Goal: Task Accomplishment & Management: Use online tool/utility

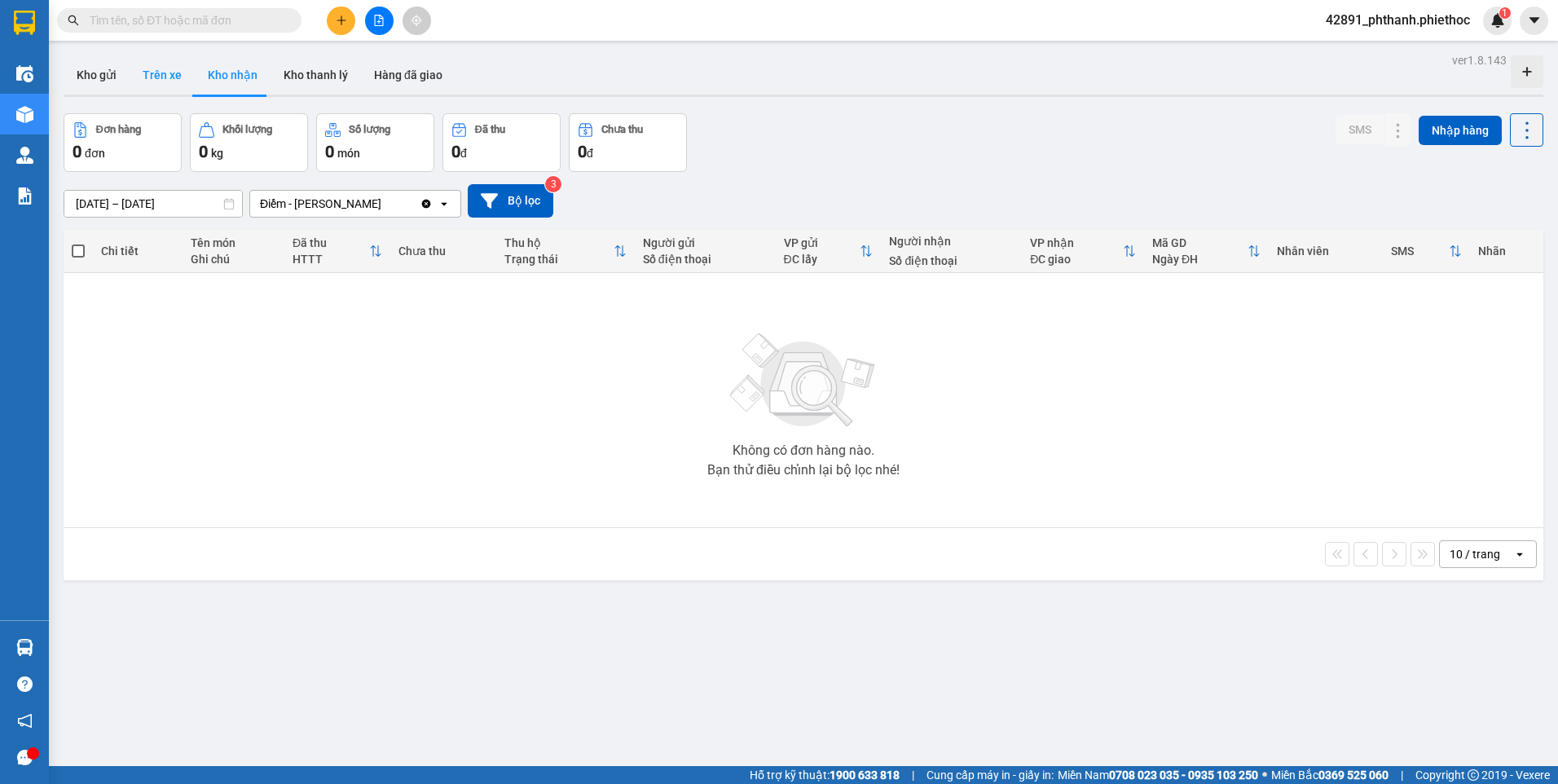
click at [162, 69] on button "Trên xe" at bounding box center [162, 75] width 65 height 39
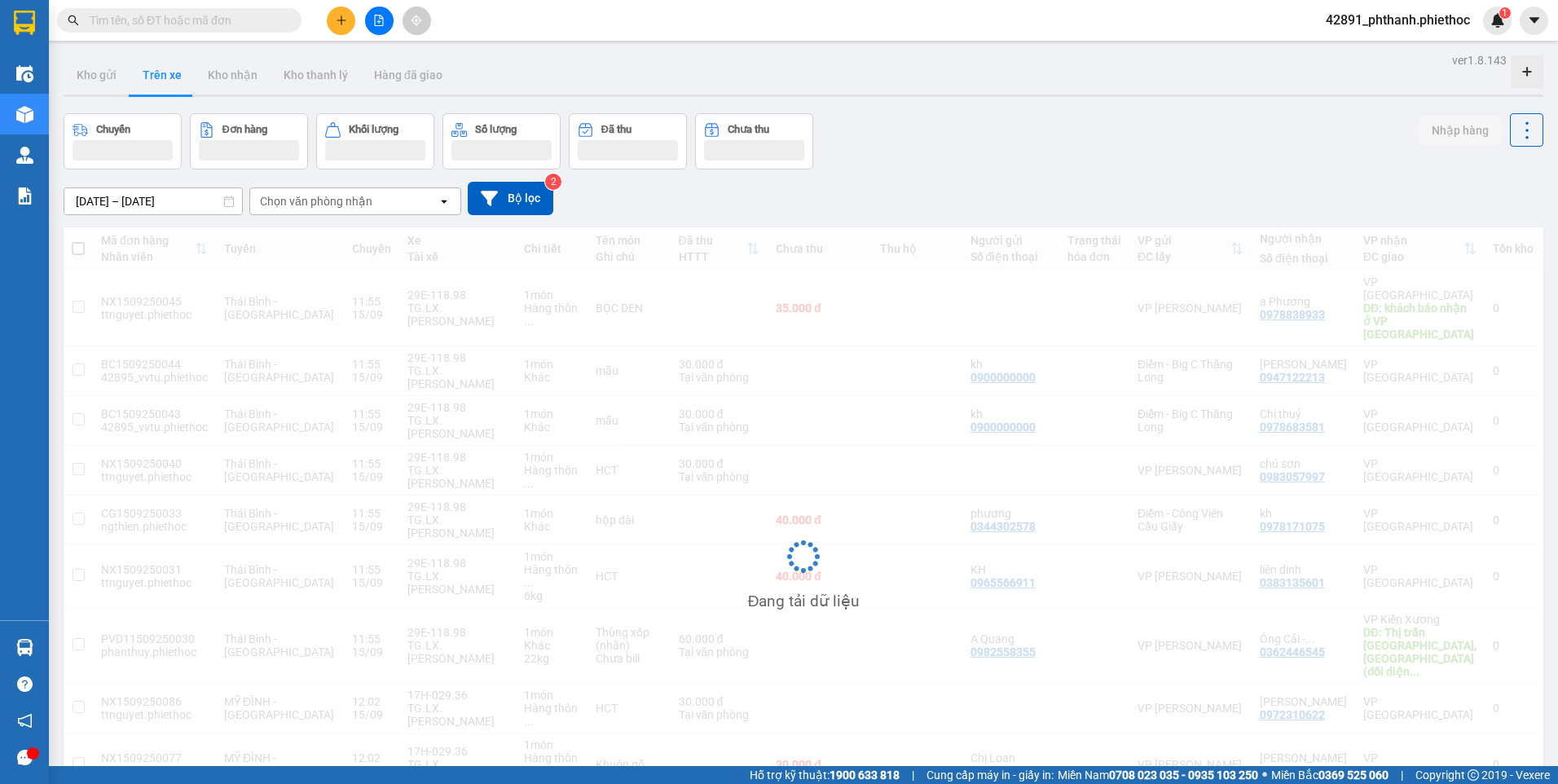
click at [1003, 152] on div "Chuyến Đơn hàng Khối lượng Số lượng Đã thu Chưa thu Nhập hàng" at bounding box center [803, 141] width 1480 height 56
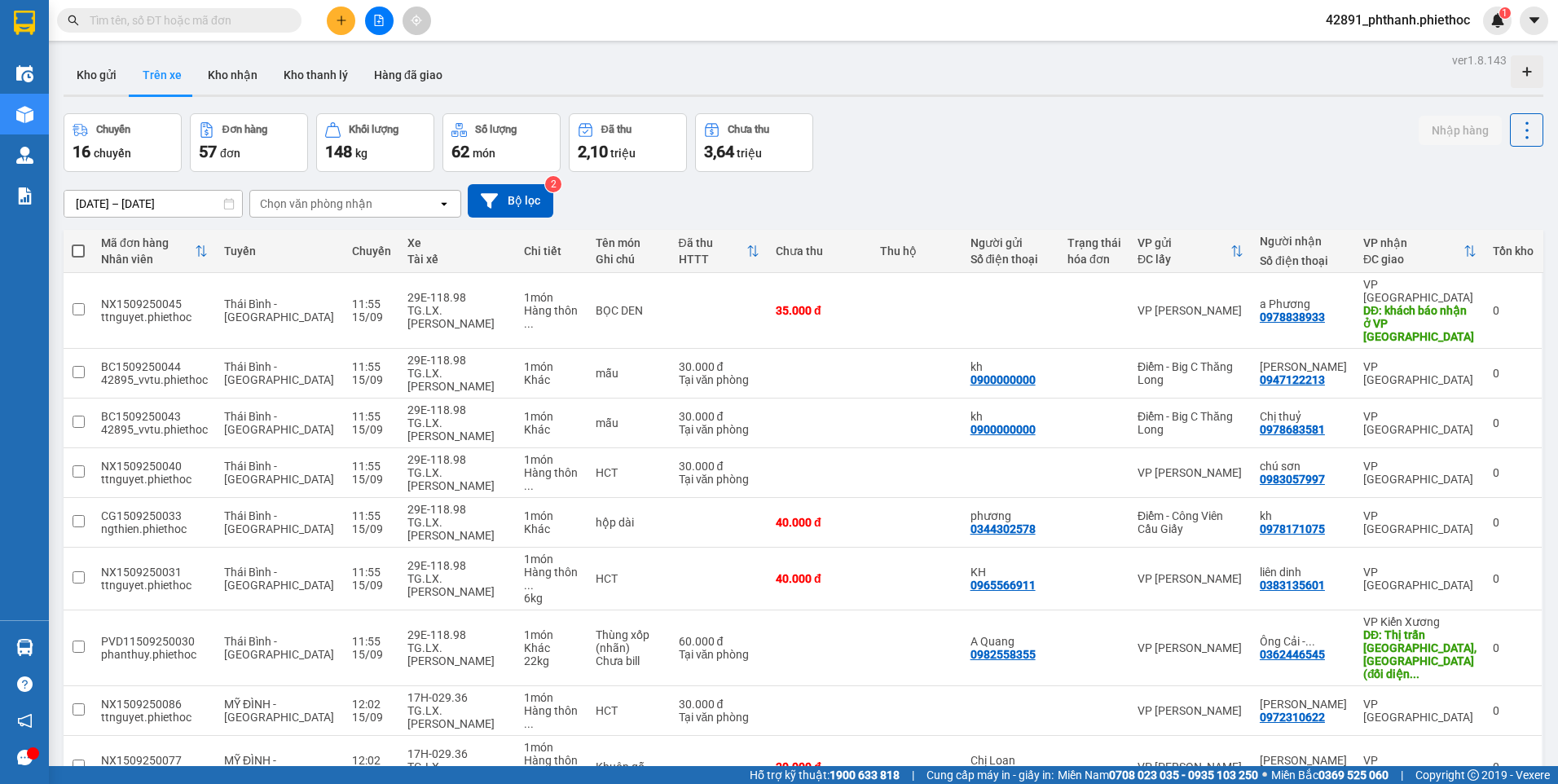
click at [1461, 709] on span "100 / trang" at bounding box center [1468, 708] width 58 height 17
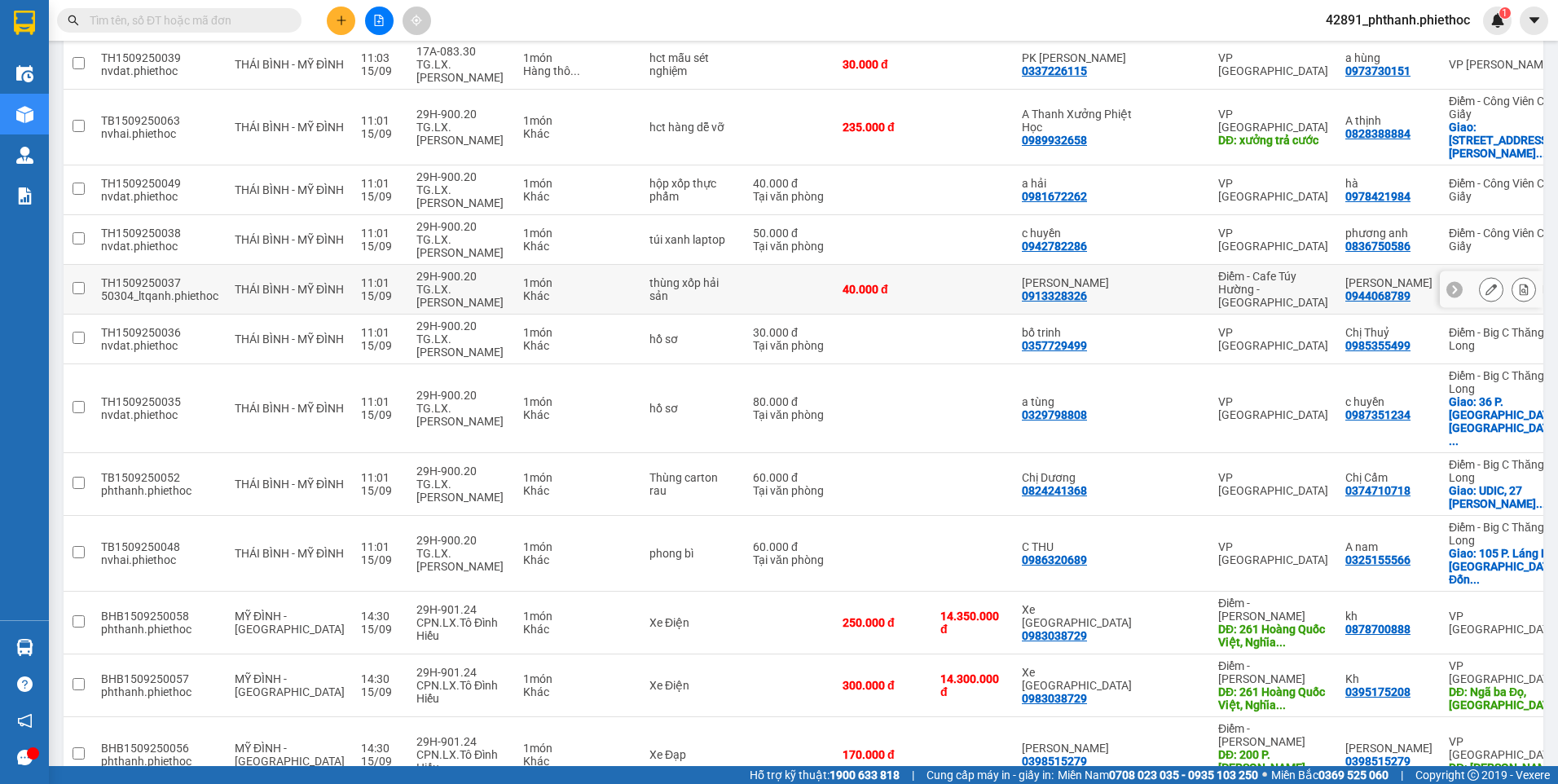
scroll to position [2193, 0]
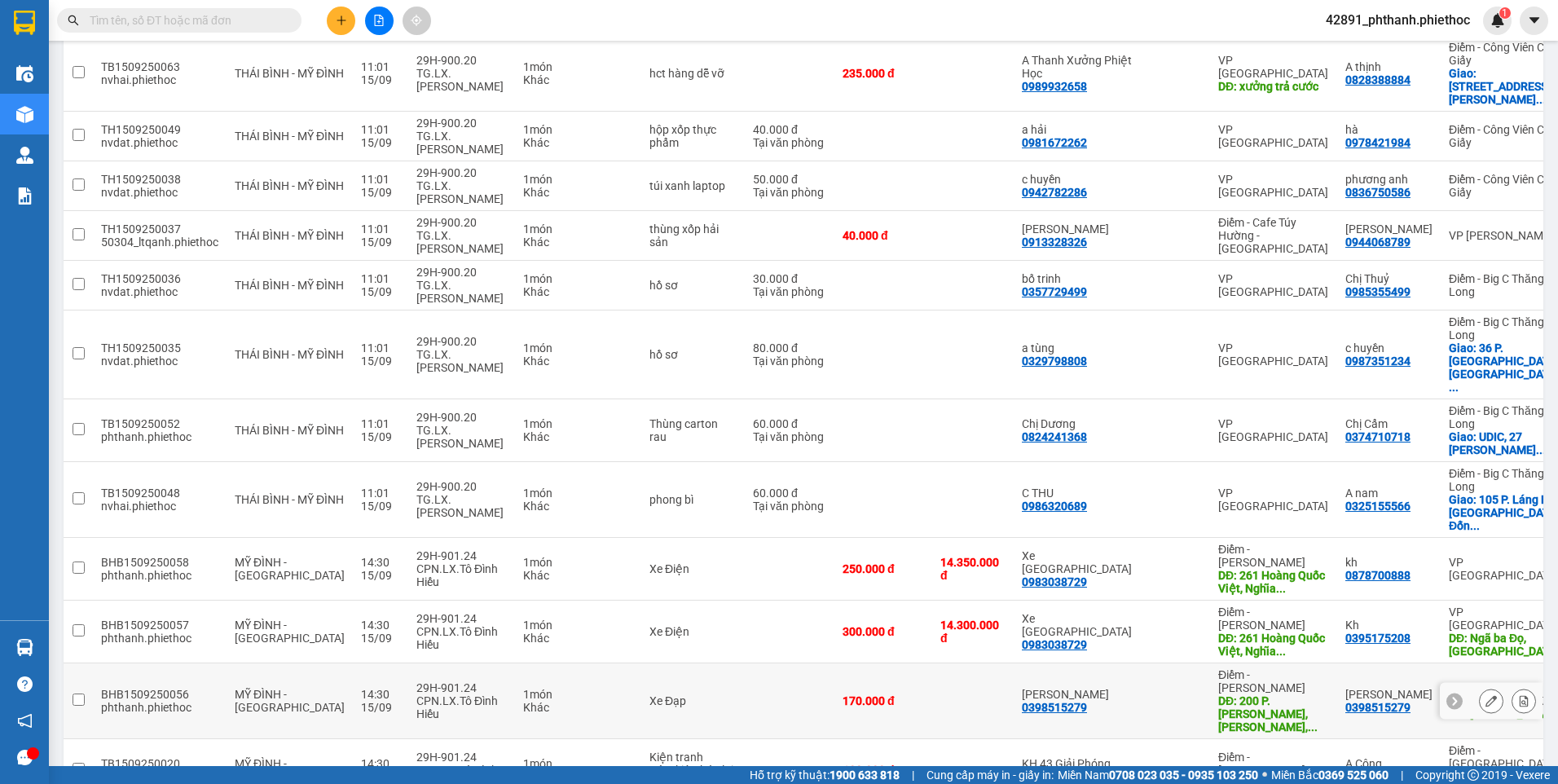
click at [1520, 695] on icon at bounding box center [1524, 701] width 9 height 11
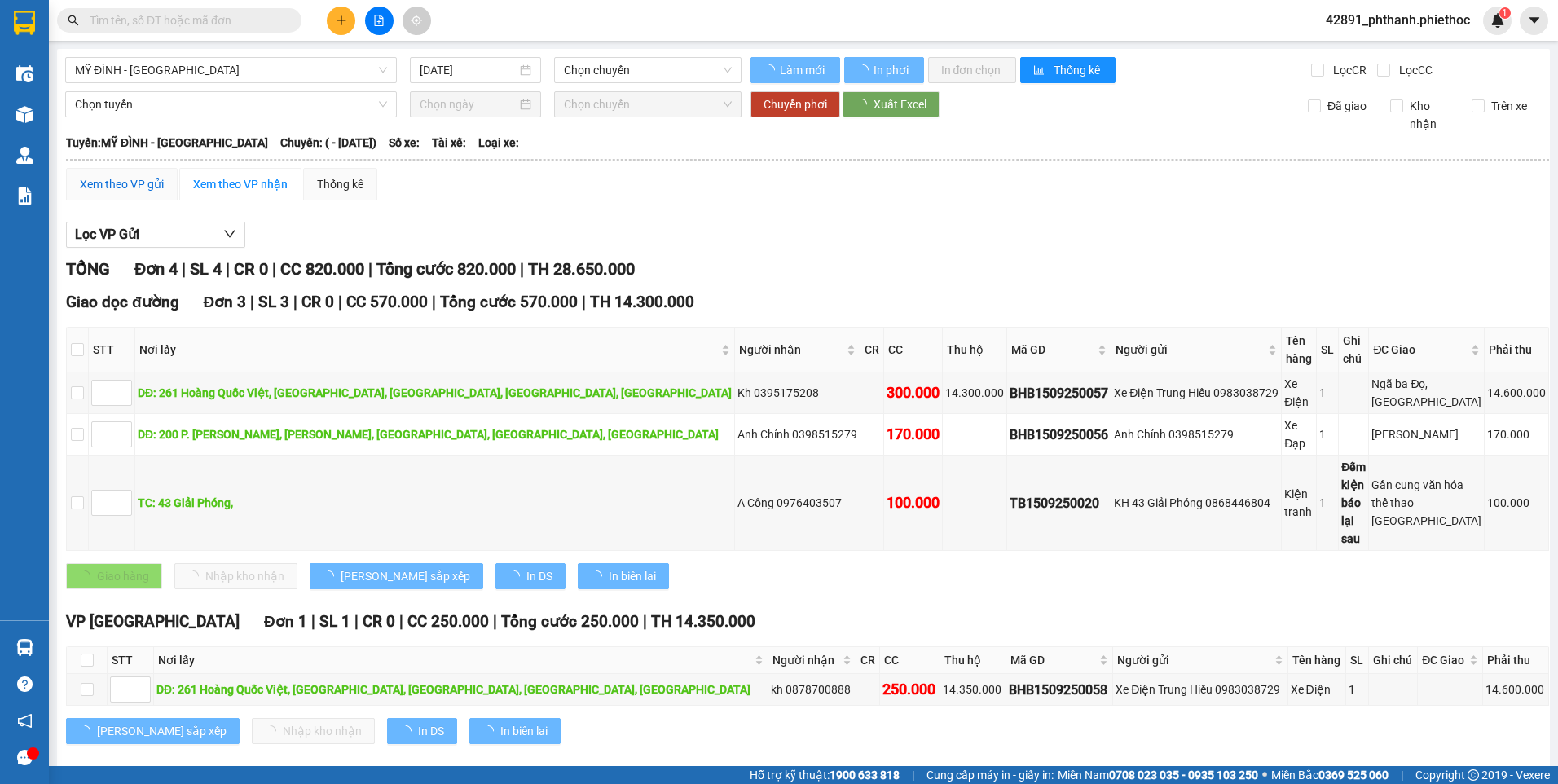
click at [110, 181] on div "Xem theo VP gửi" at bounding box center [122, 184] width 84 height 18
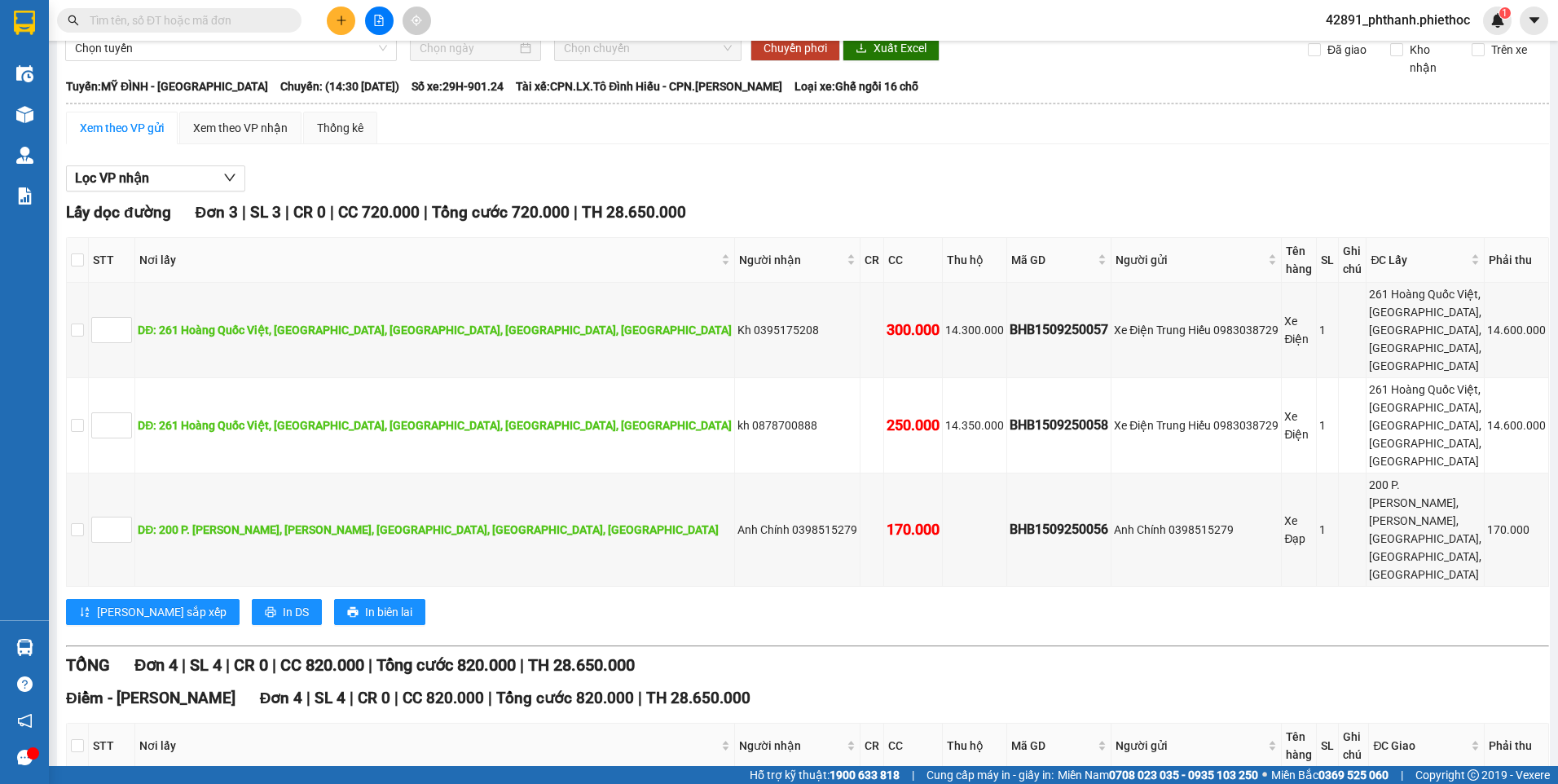
scroll to position [72, 0]
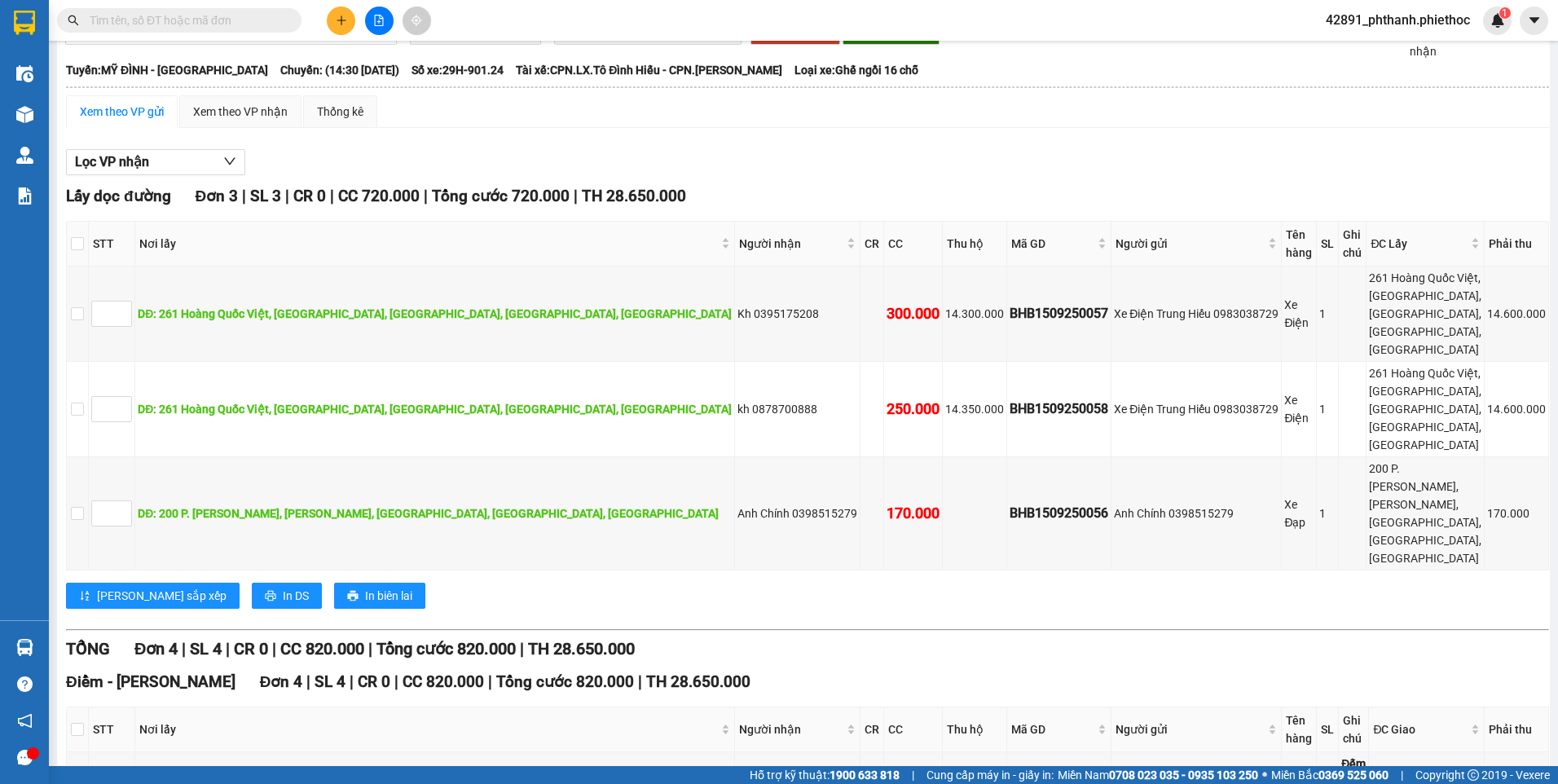
checkbox input "true"
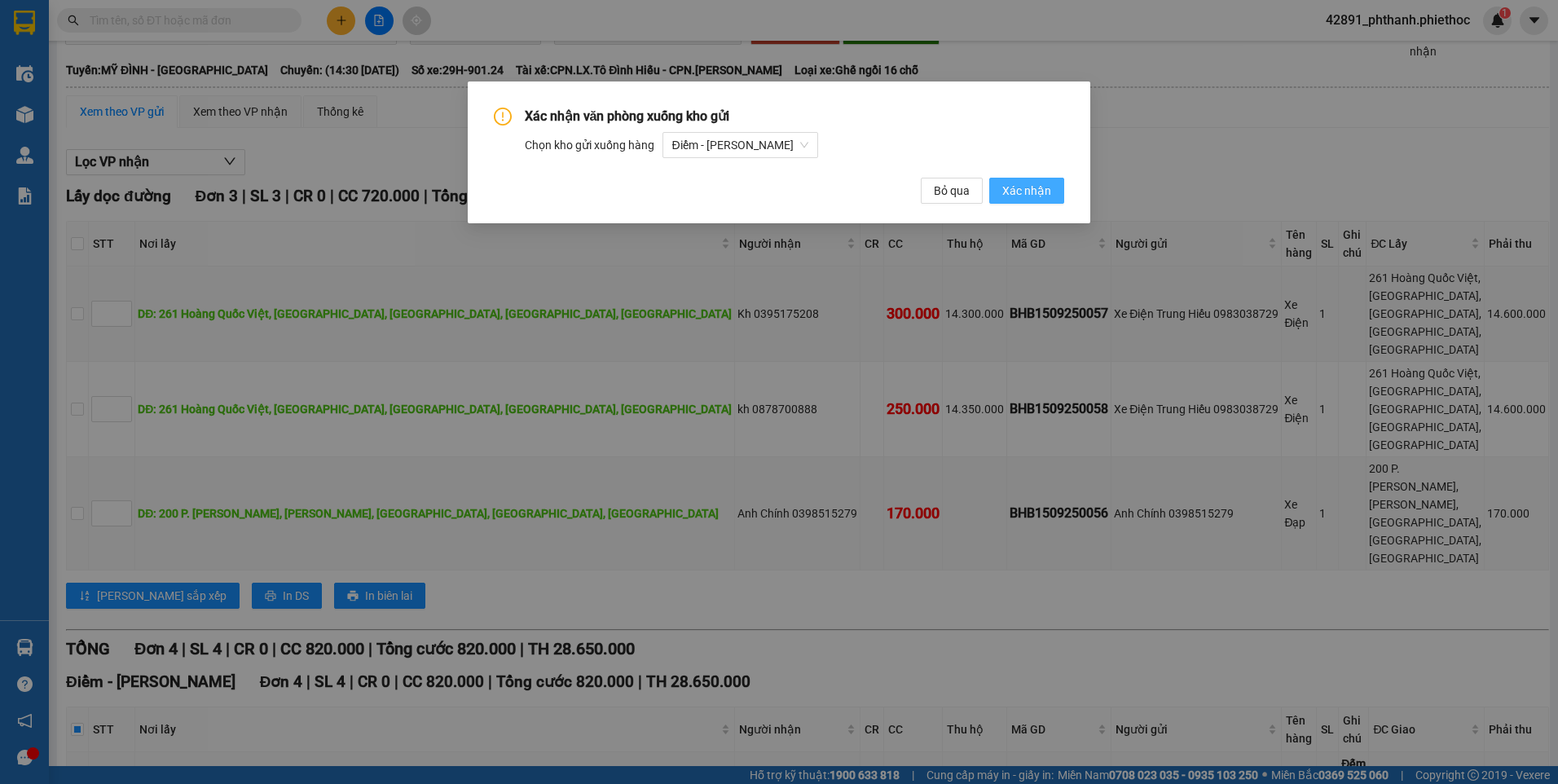
click at [1033, 196] on span "Xác nhận" at bounding box center [1027, 190] width 49 height 18
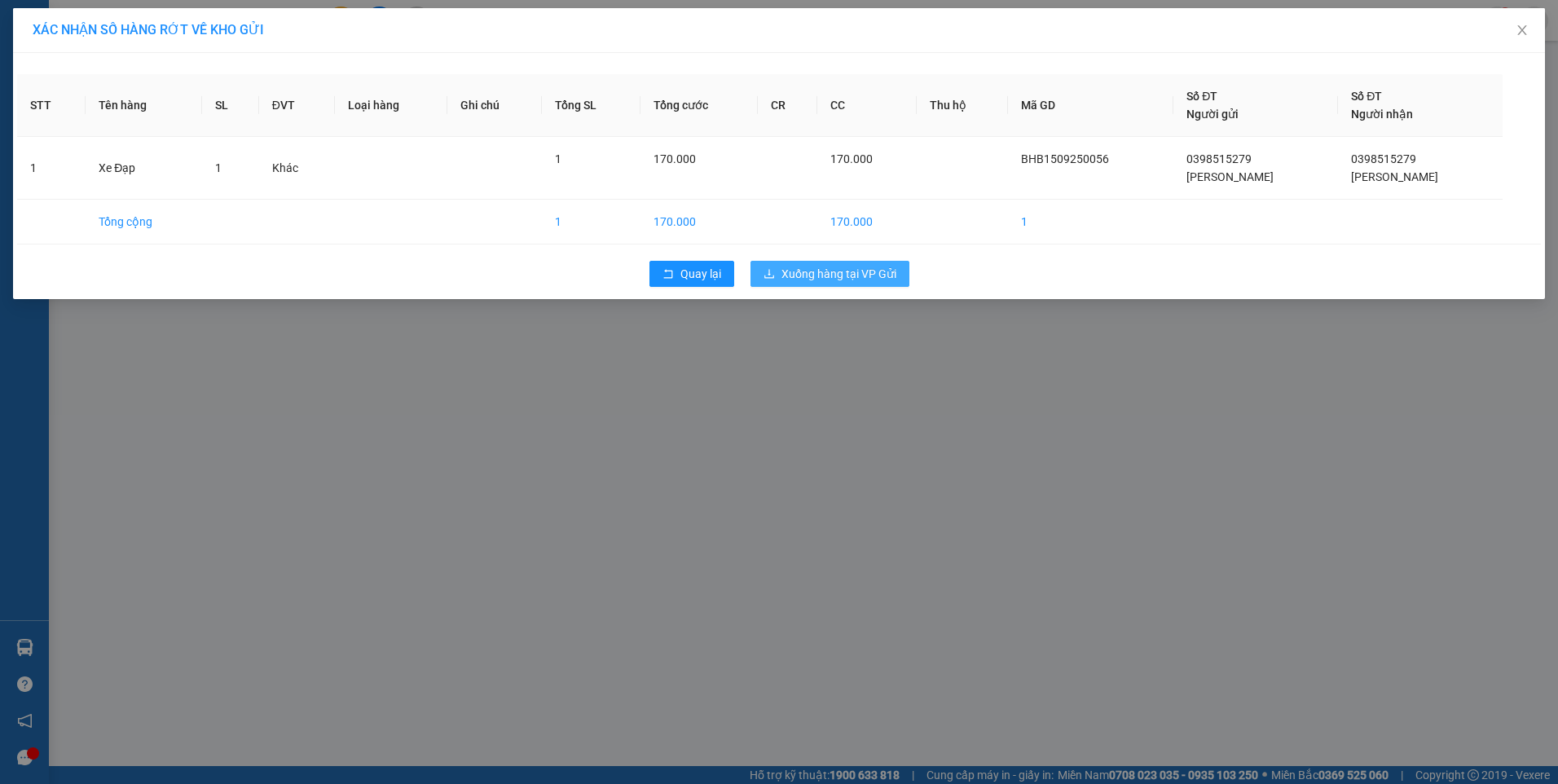
click at [866, 268] on span "Xuống hàng tại VP Gửi" at bounding box center [839, 274] width 115 height 18
